Goal: Obtain resource: Obtain resource

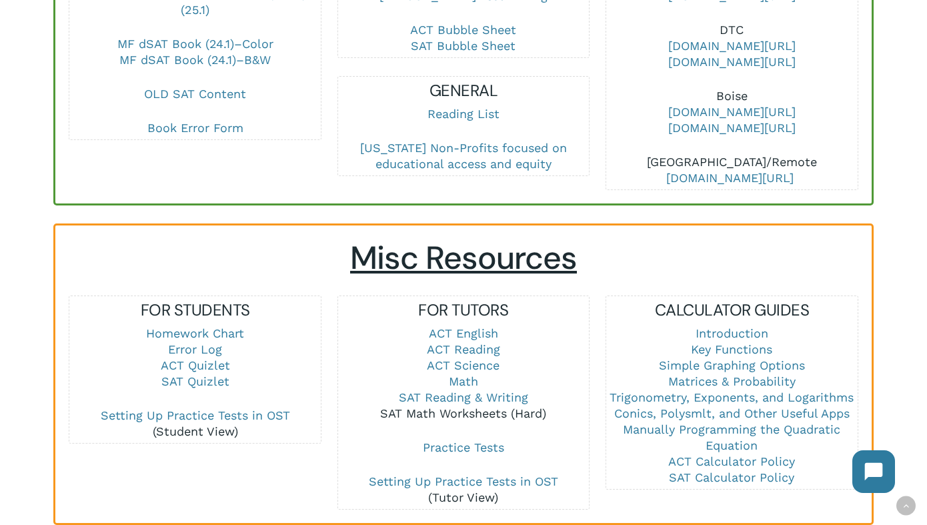
scroll to position [734, 0]
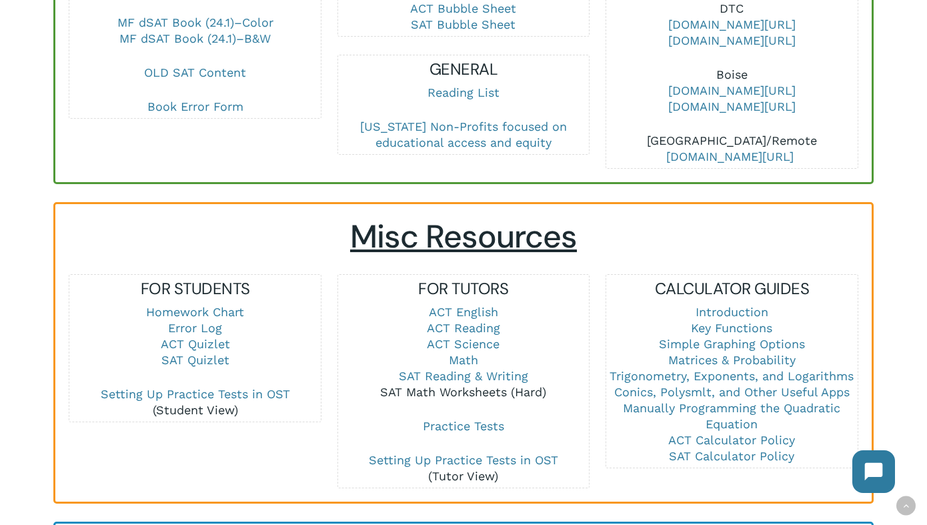
click at [474, 385] on link "SAT Math Worksheets (Hard)" at bounding box center [463, 392] width 166 height 14
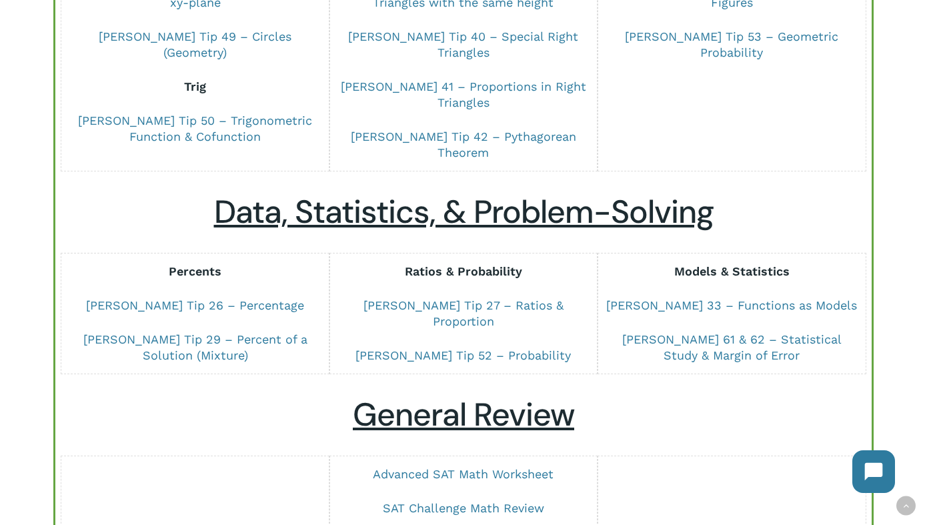
scroll to position [867, 0]
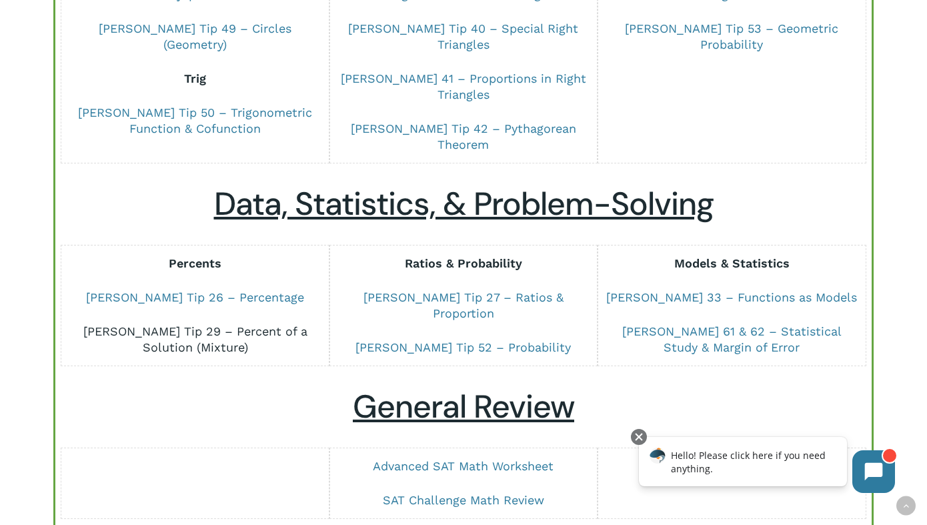
click at [281, 324] on link "[PERSON_NAME] Tip 29 – Percent of a Solution (Mixture)" at bounding box center [195, 339] width 224 height 30
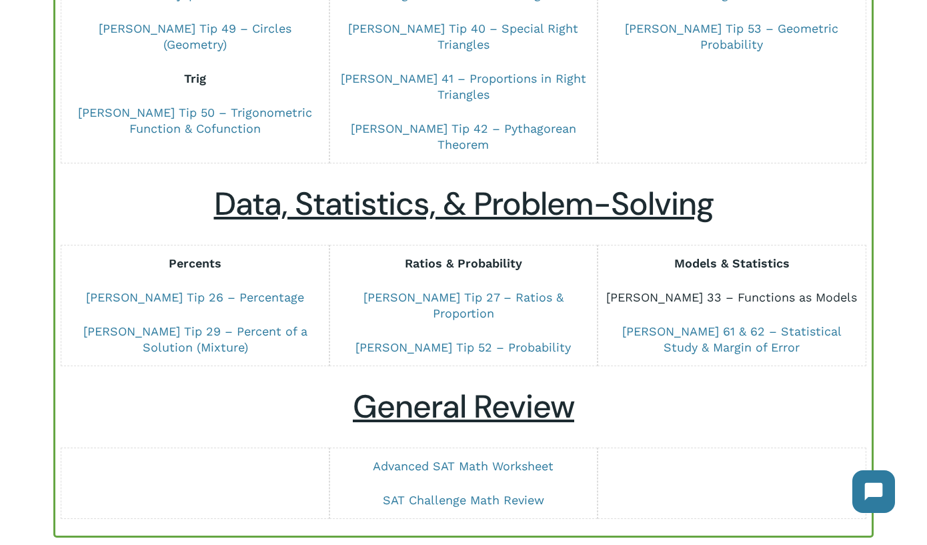
click at [757, 290] on link "[PERSON_NAME] 33 – Functions as Models" at bounding box center [731, 297] width 251 height 14
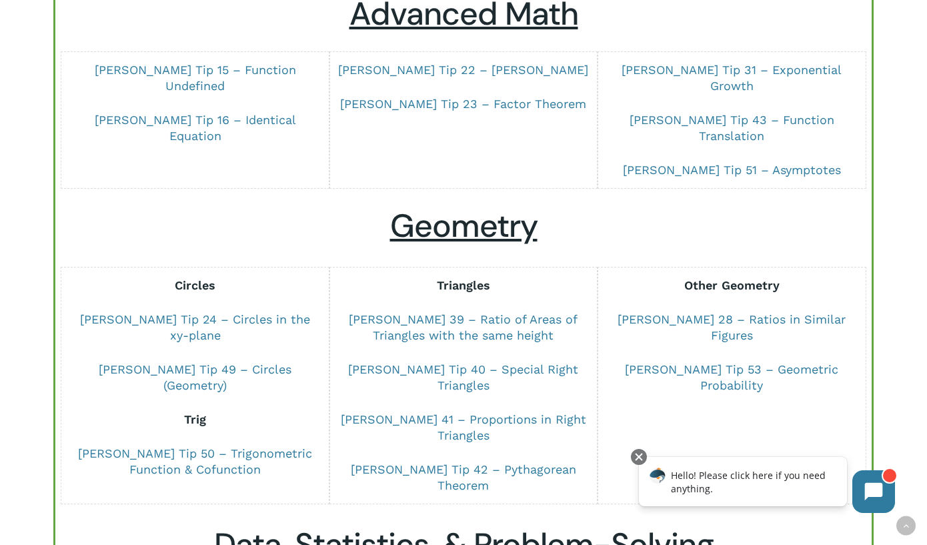
scroll to position [534, 0]
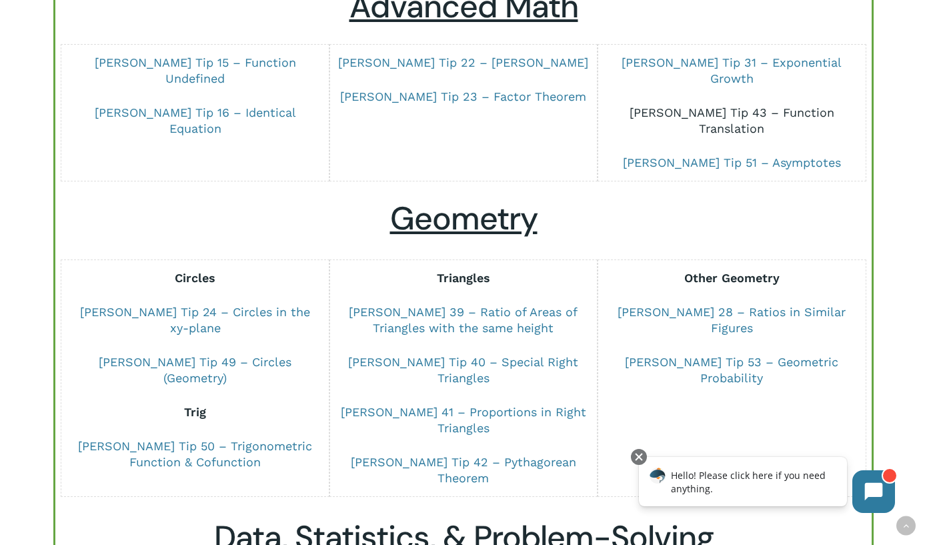
click at [768, 105] on link "[PERSON_NAME] Tip 43 – Function Translation" at bounding box center [732, 120] width 205 height 30
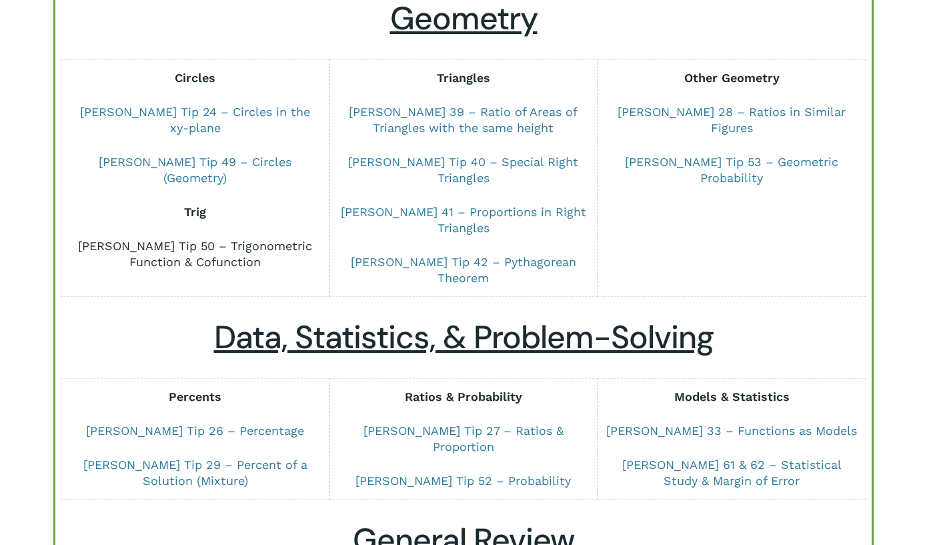
click at [256, 239] on link "[PERSON_NAME] Tip 50 – Trigonometric Function & Cofunction" at bounding box center [195, 254] width 234 height 30
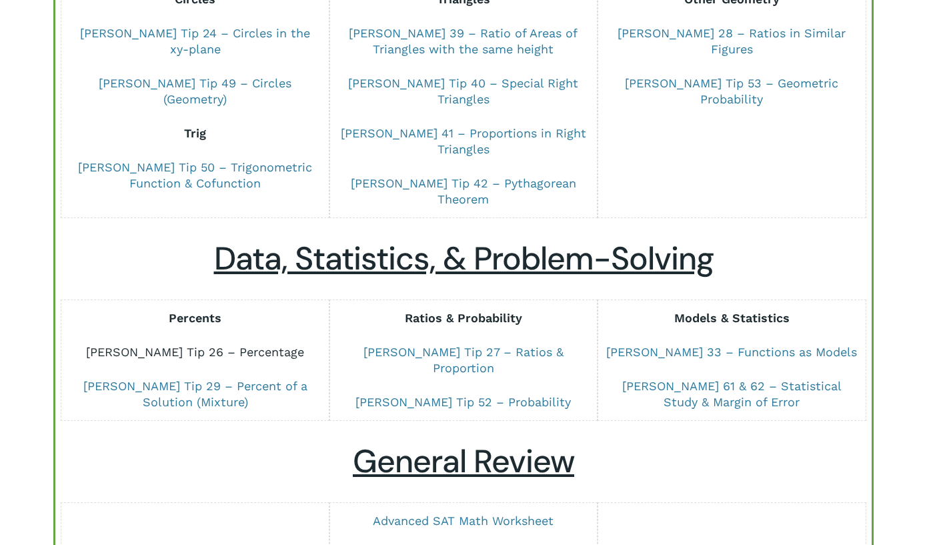
scroll to position [934, 0]
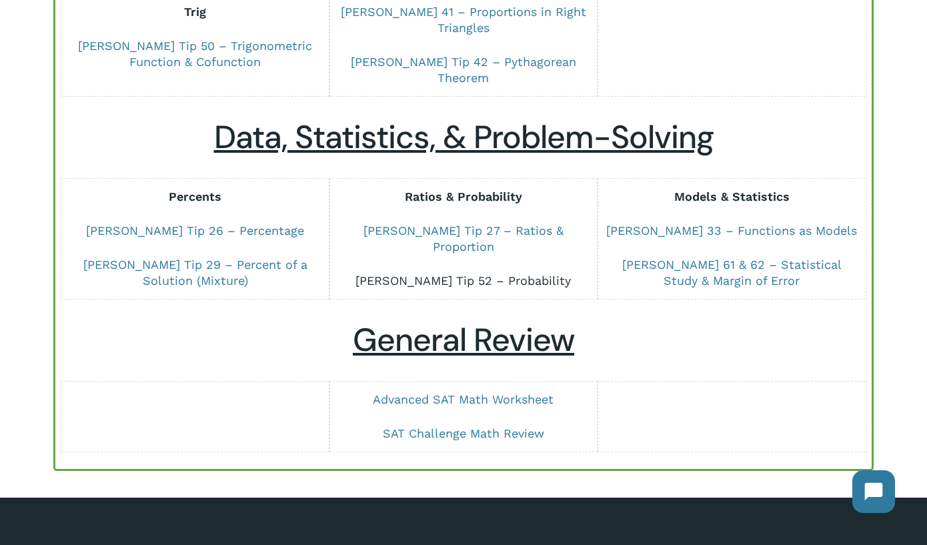
click at [536, 273] on link "[PERSON_NAME] Tip 52 – Probability" at bounding box center [463, 280] width 215 height 14
